Goal: Task Accomplishment & Management: Manage account settings

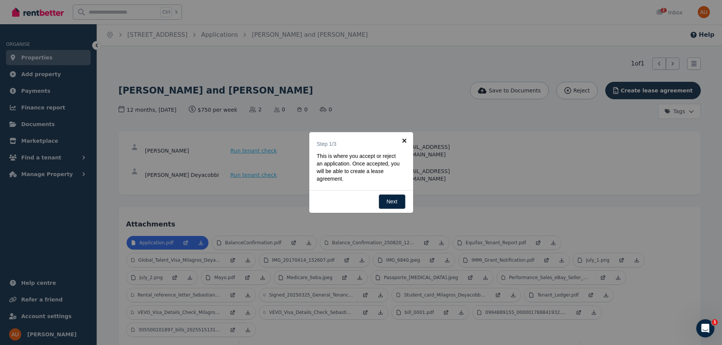
click at [405, 140] on link "×" at bounding box center [404, 140] width 17 height 17
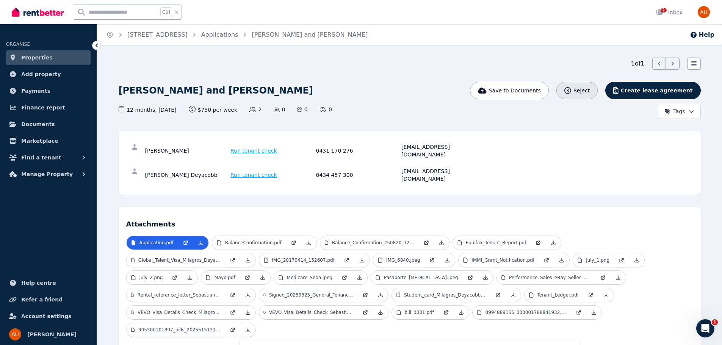
click at [590, 89] on div "Reject" at bounding box center [577, 91] width 25 height 8
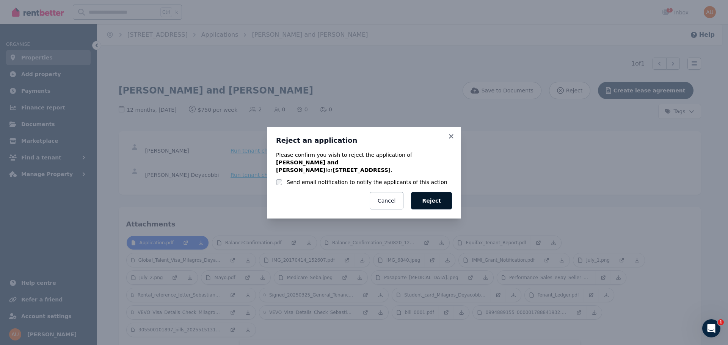
click at [439, 201] on button "Reject" at bounding box center [431, 200] width 41 height 17
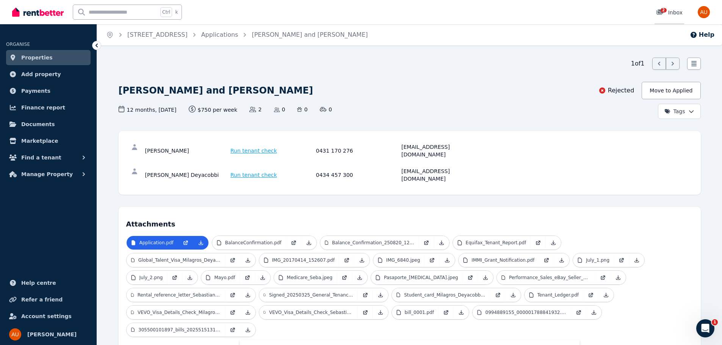
click at [662, 10] on span "2" at bounding box center [664, 10] width 6 height 5
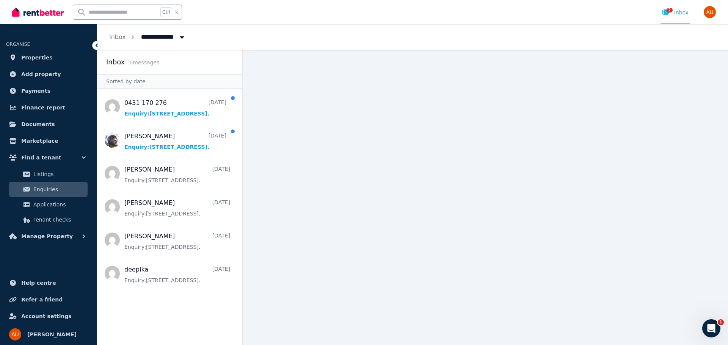
click at [180, 38] on icon "Breadcrumb" at bounding box center [182, 37] width 4 height 2
click at [169, 67] on span "[STREET_ADDRESS]" at bounding box center [179, 68] width 77 height 8
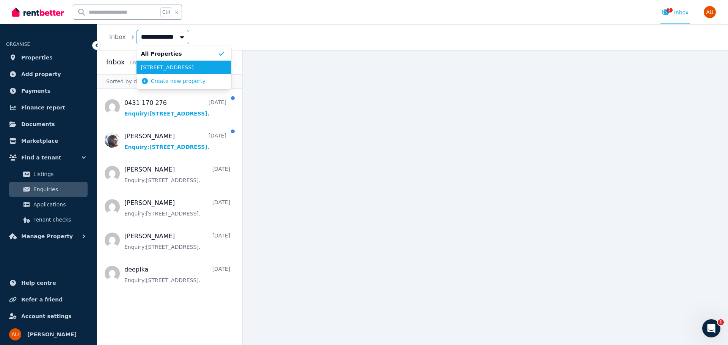
type input "**********"
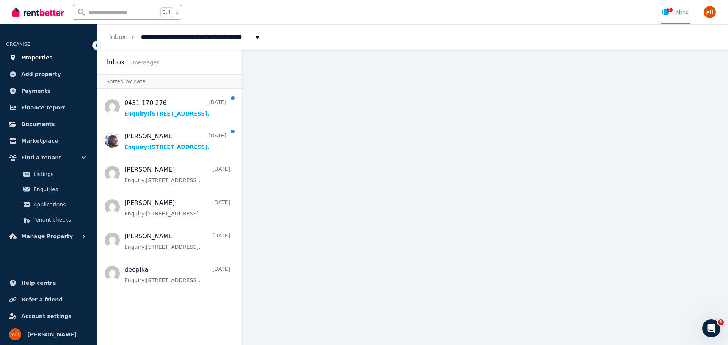
click at [36, 57] on span "Properties" at bounding box center [36, 57] width 31 height 9
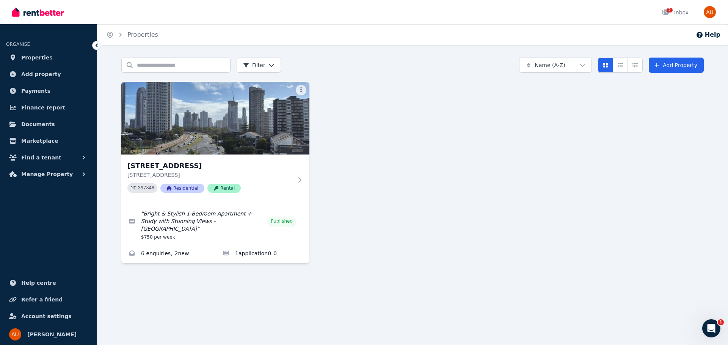
click at [120, 34] on icon "Breadcrumb" at bounding box center [120, 35] width 2 height 4
click at [709, 12] on img "button" at bounding box center [710, 12] width 12 height 12
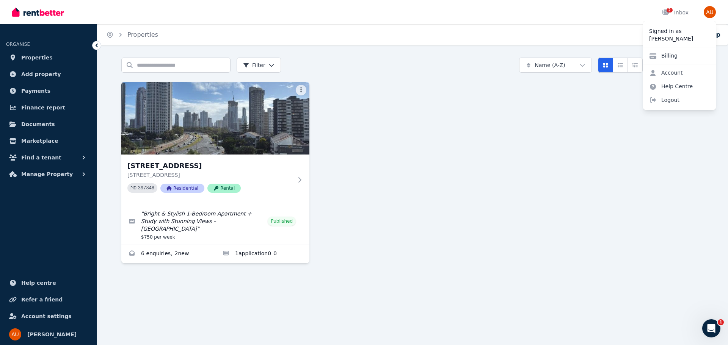
click at [529, 160] on div "[STREET_ADDRESS] [STREET_ADDRESS] PID 397848 Residential Rental " Bright & Styl…" at bounding box center [412, 173] width 582 height 182
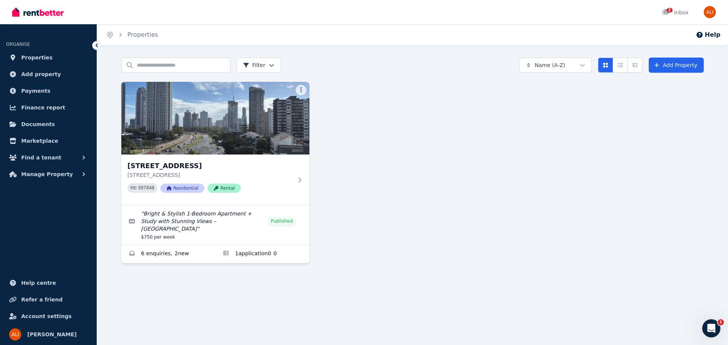
click at [98, 45] on icon at bounding box center [97, 46] width 8 height 8
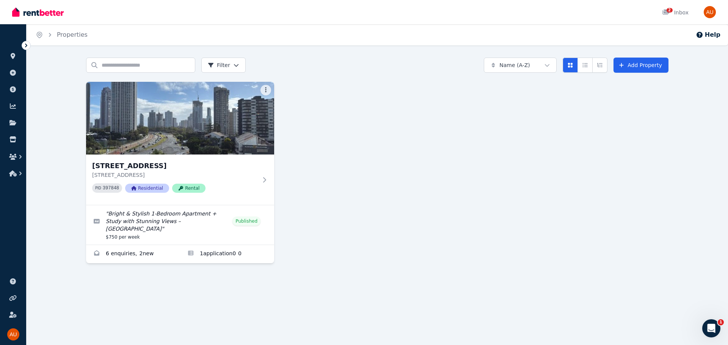
click at [25, 48] on icon at bounding box center [26, 46] width 8 height 8
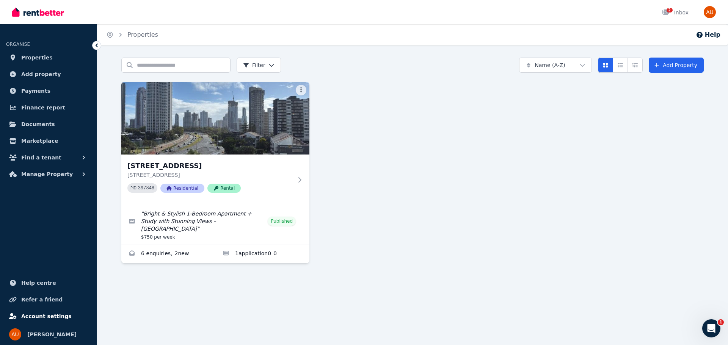
click at [42, 315] on span "Account settings" at bounding box center [46, 316] width 50 height 9
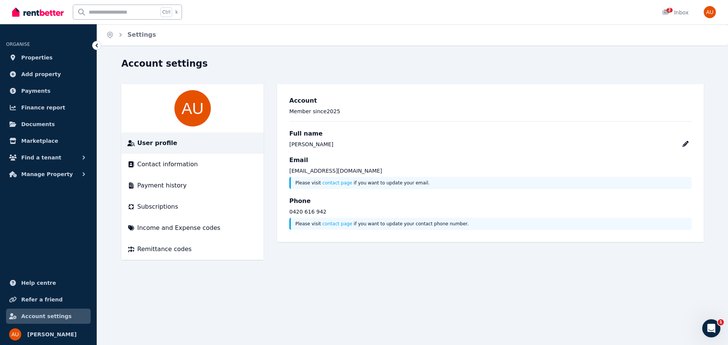
click at [96, 47] on icon at bounding box center [97, 46] width 8 height 8
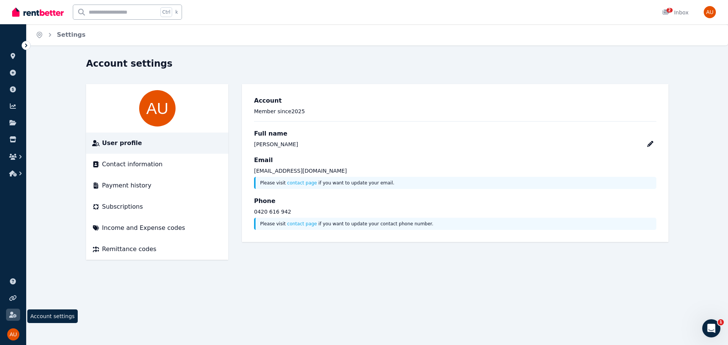
click at [12, 314] on icon at bounding box center [12, 315] width 7 height 6
click at [14, 173] on icon "button" at bounding box center [13, 174] width 8 height 6
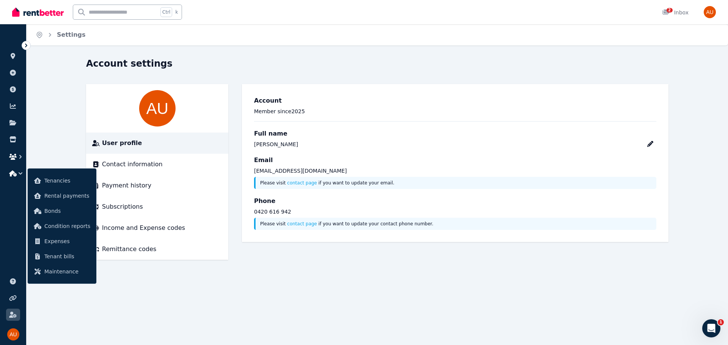
click at [16, 156] on icon "button" at bounding box center [13, 157] width 8 height 6
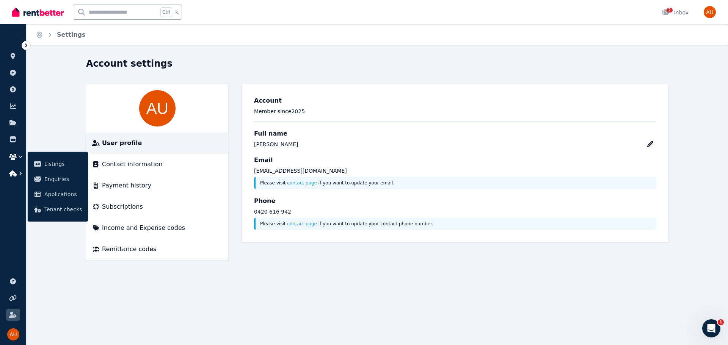
click at [19, 173] on icon "button" at bounding box center [21, 174] width 8 height 8
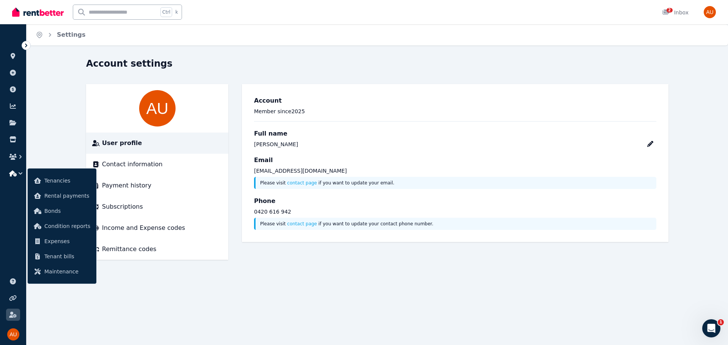
click at [49, 35] on icon "Breadcrumb" at bounding box center [50, 35] width 8 height 8
click at [11, 55] on icon at bounding box center [13, 56] width 5 height 6
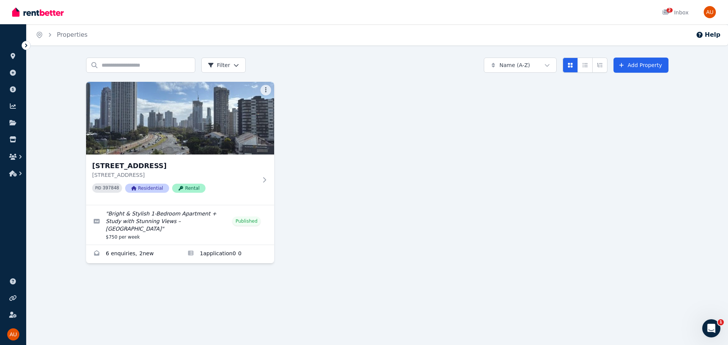
click at [236, 66] on html "Open main menu 2 Inbox Open user menu ORGANISE Properties Add property Payments…" at bounding box center [364, 172] width 728 height 345
click at [362, 122] on html "Open main menu 2 Inbox Open user menu ORGANISE Properties Add property Payments…" at bounding box center [364, 172] width 728 height 345
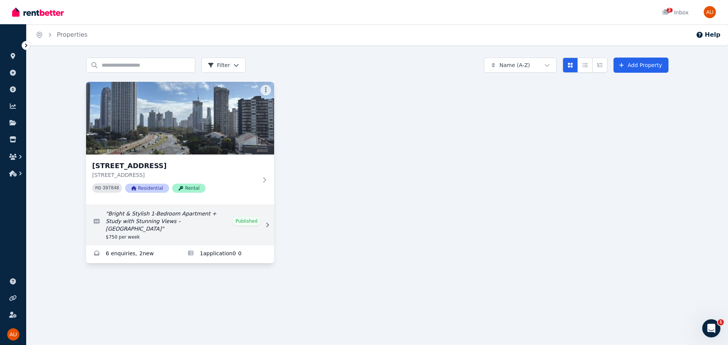
click at [266, 223] on icon at bounding box center [268, 225] width 8 height 5
click at [269, 223] on icon at bounding box center [268, 225] width 8 height 5
click at [253, 216] on link "Edit listing: Bright & Stylish 1-Bedroom Apartment + Study with Stunning Views …" at bounding box center [180, 225] width 188 height 39
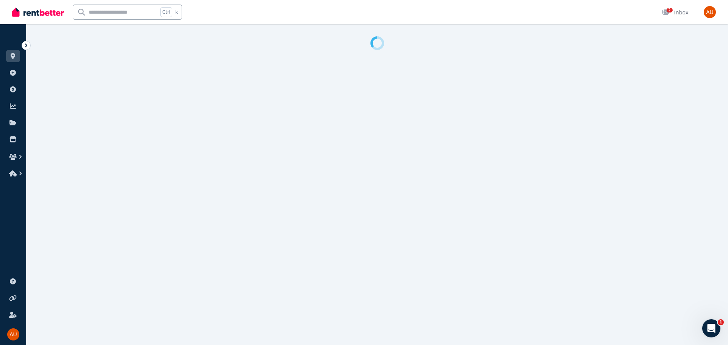
select select "**********"
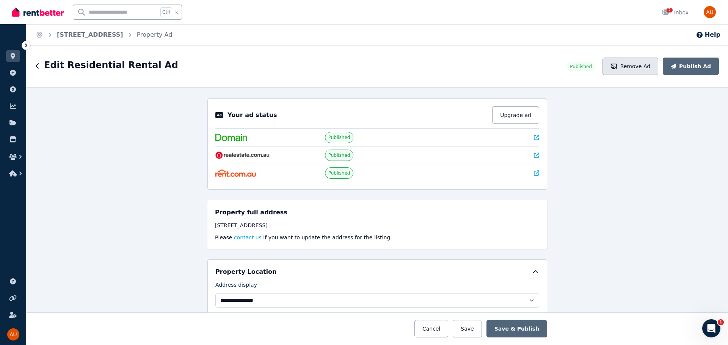
click at [640, 65] on button "Remove Ad" at bounding box center [630, 66] width 56 height 17
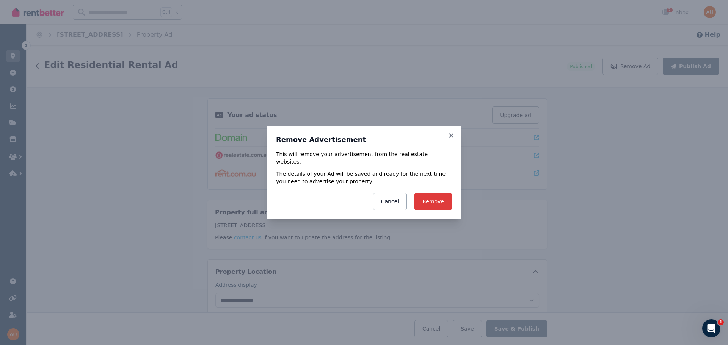
click at [436, 198] on button "Remove" at bounding box center [433, 201] width 38 height 17
